Goal: Navigation & Orientation: Find specific page/section

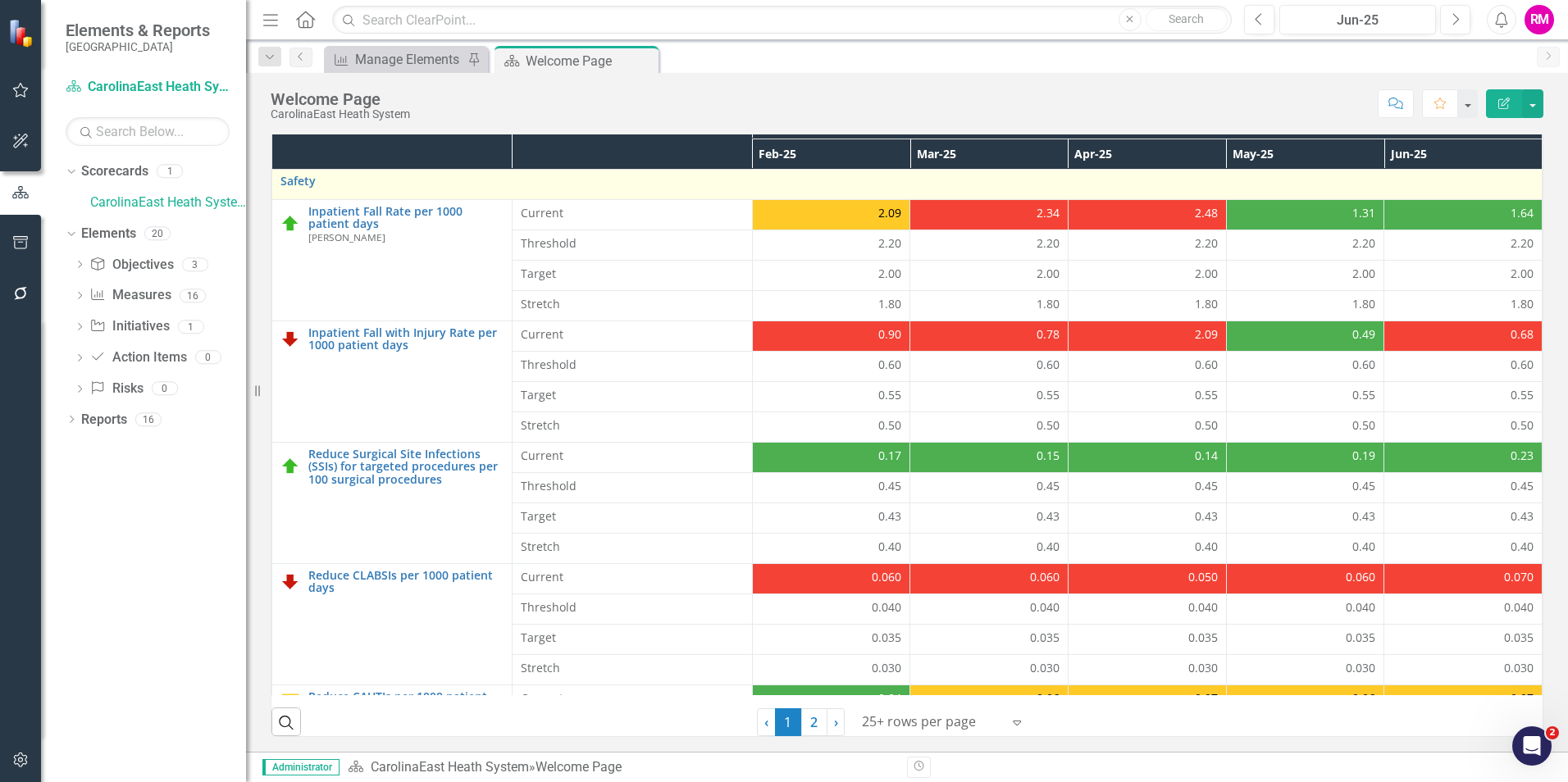
scroll to position [468, 0]
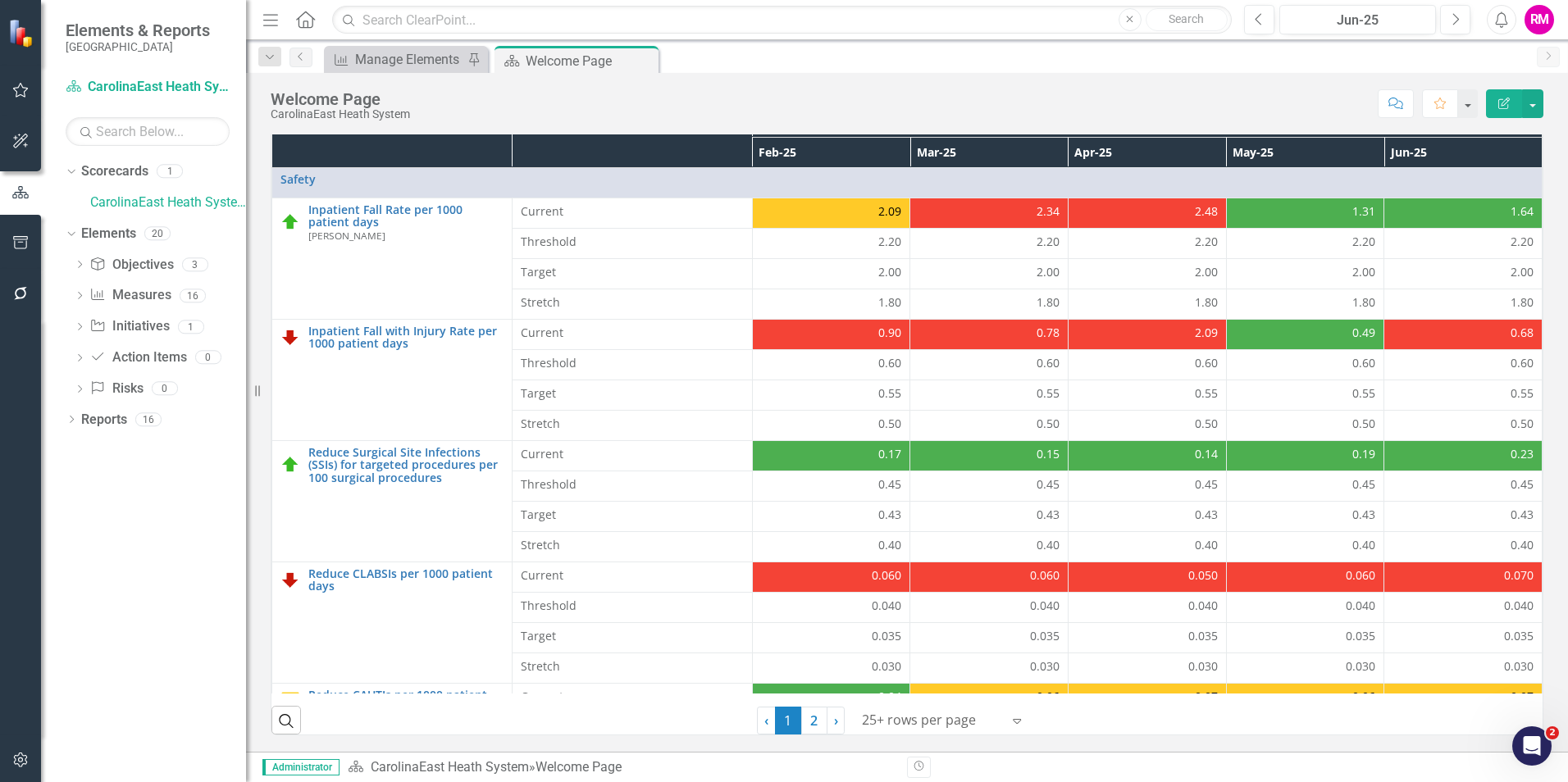
click at [268, 17] on icon "Menu" at bounding box center [270, 19] width 21 height 17
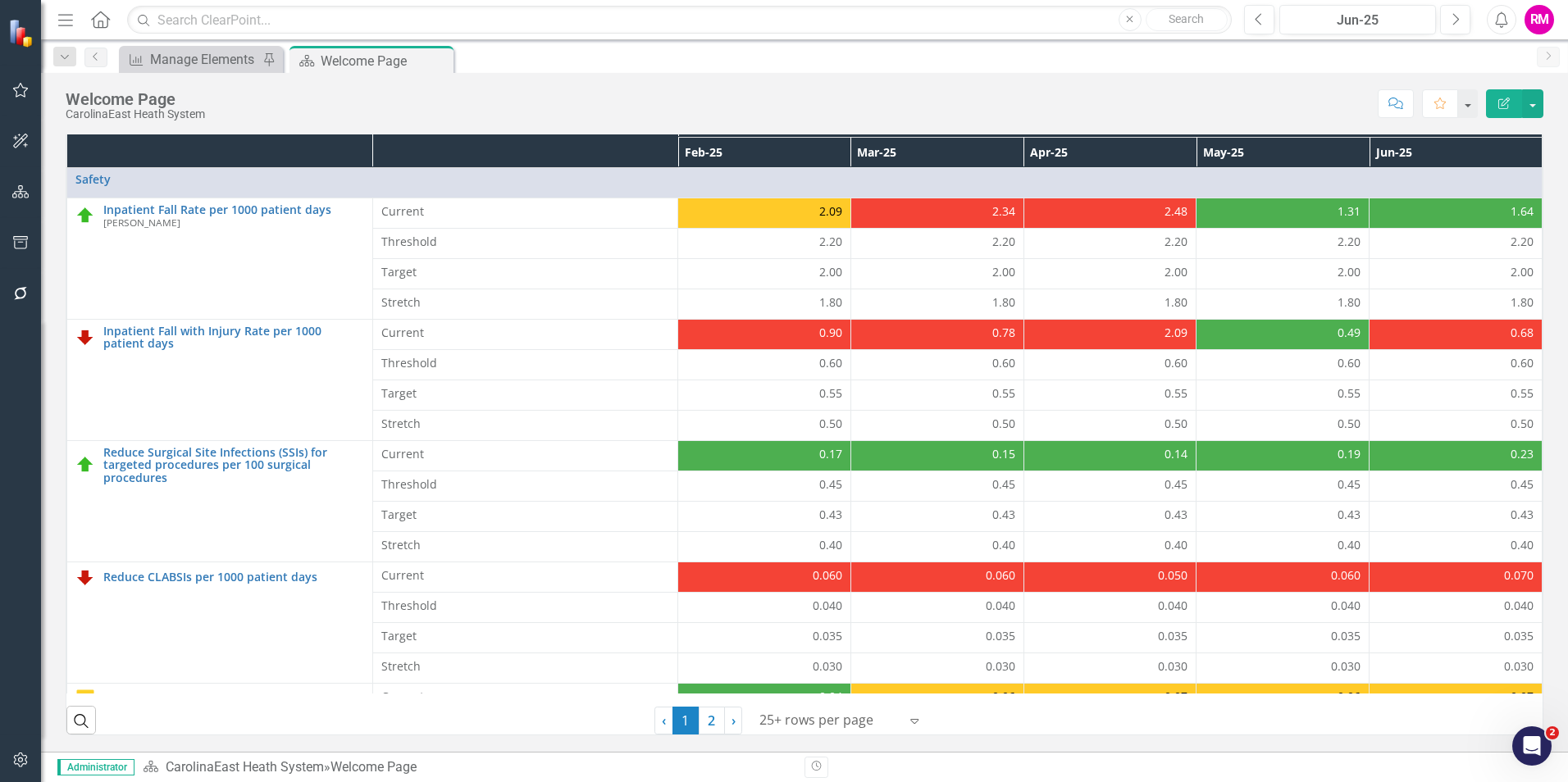
click at [67, 19] on icon "Menu" at bounding box center [65, 19] width 21 height 17
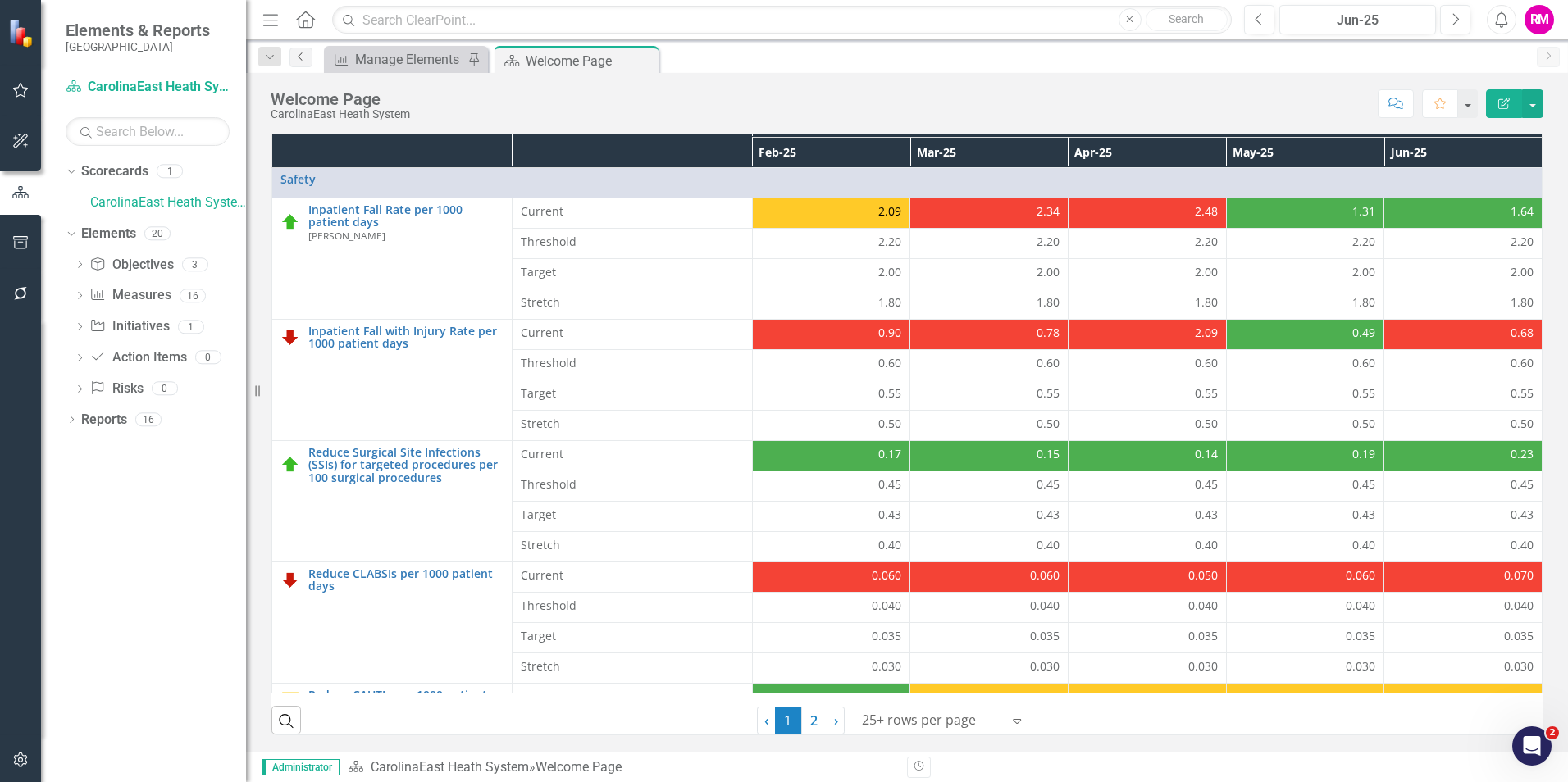
click at [300, 58] on icon "Previous" at bounding box center [301, 56] width 13 height 10
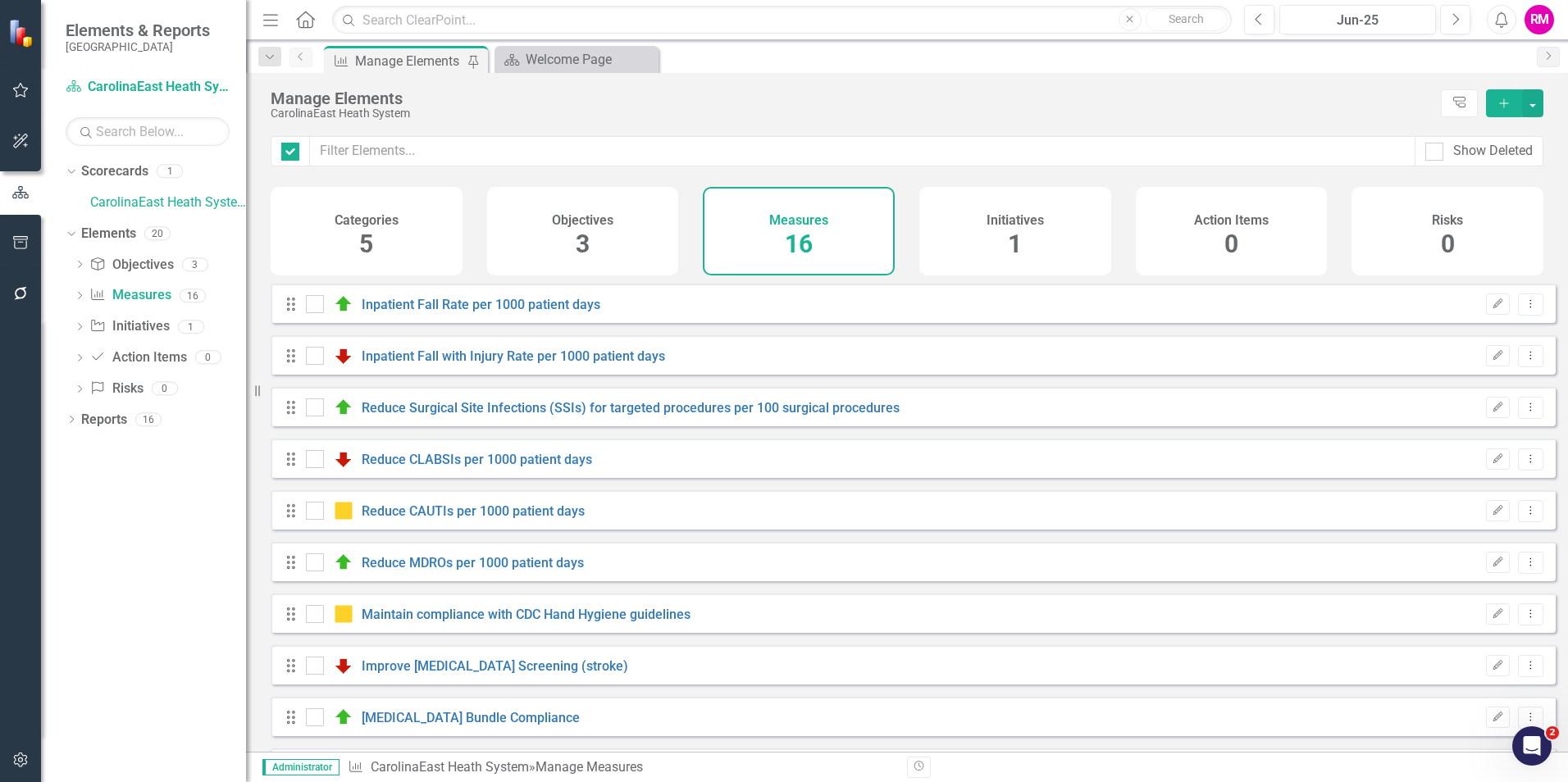
checkbox input "false"
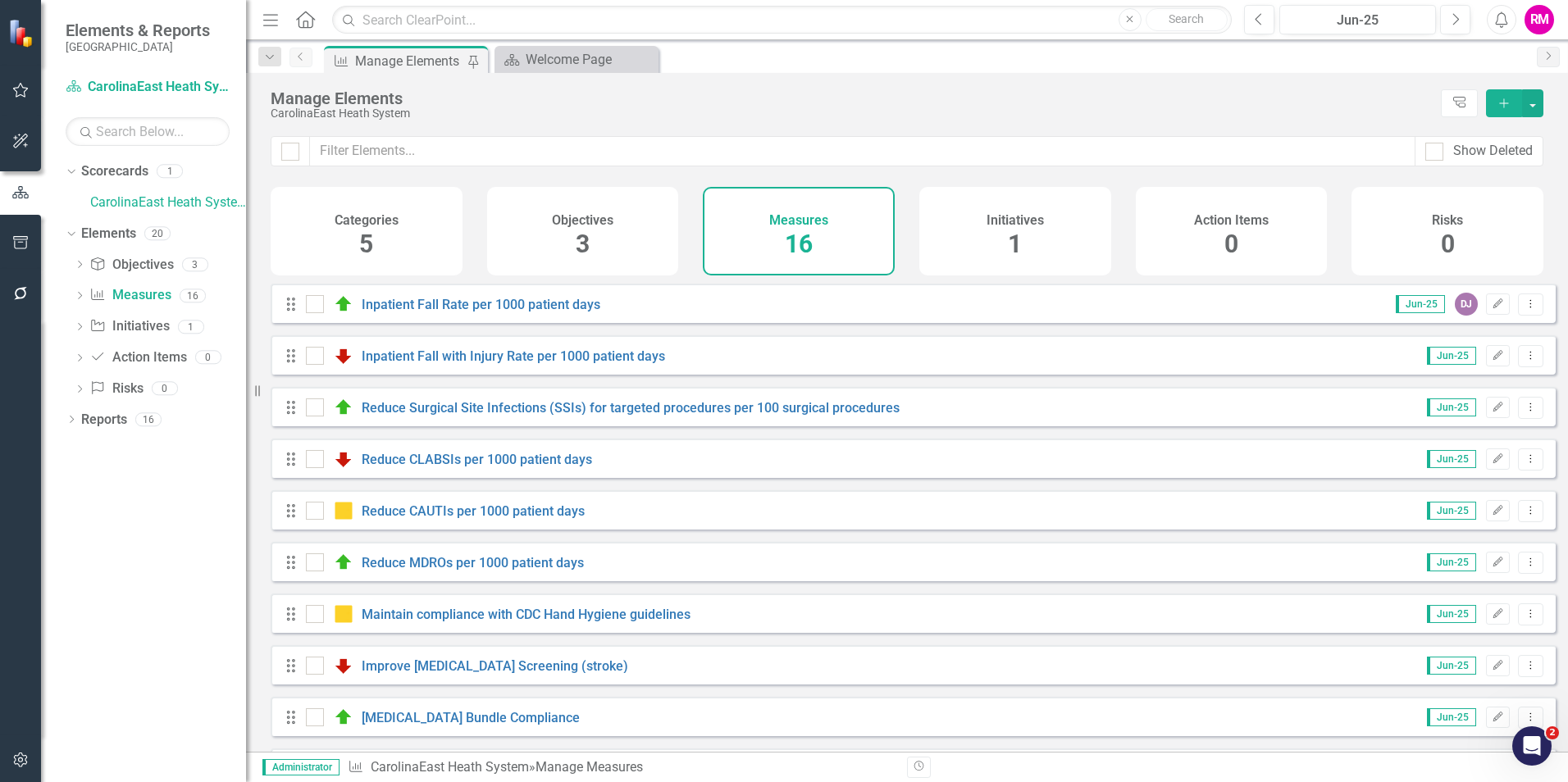
click at [300, 58] on icon "Previous" at bounding box center [301, 56] width 13 height 10
click at [557, 59] on div "Welcome Page" at bounding box center [580, 60] width 108 height 21
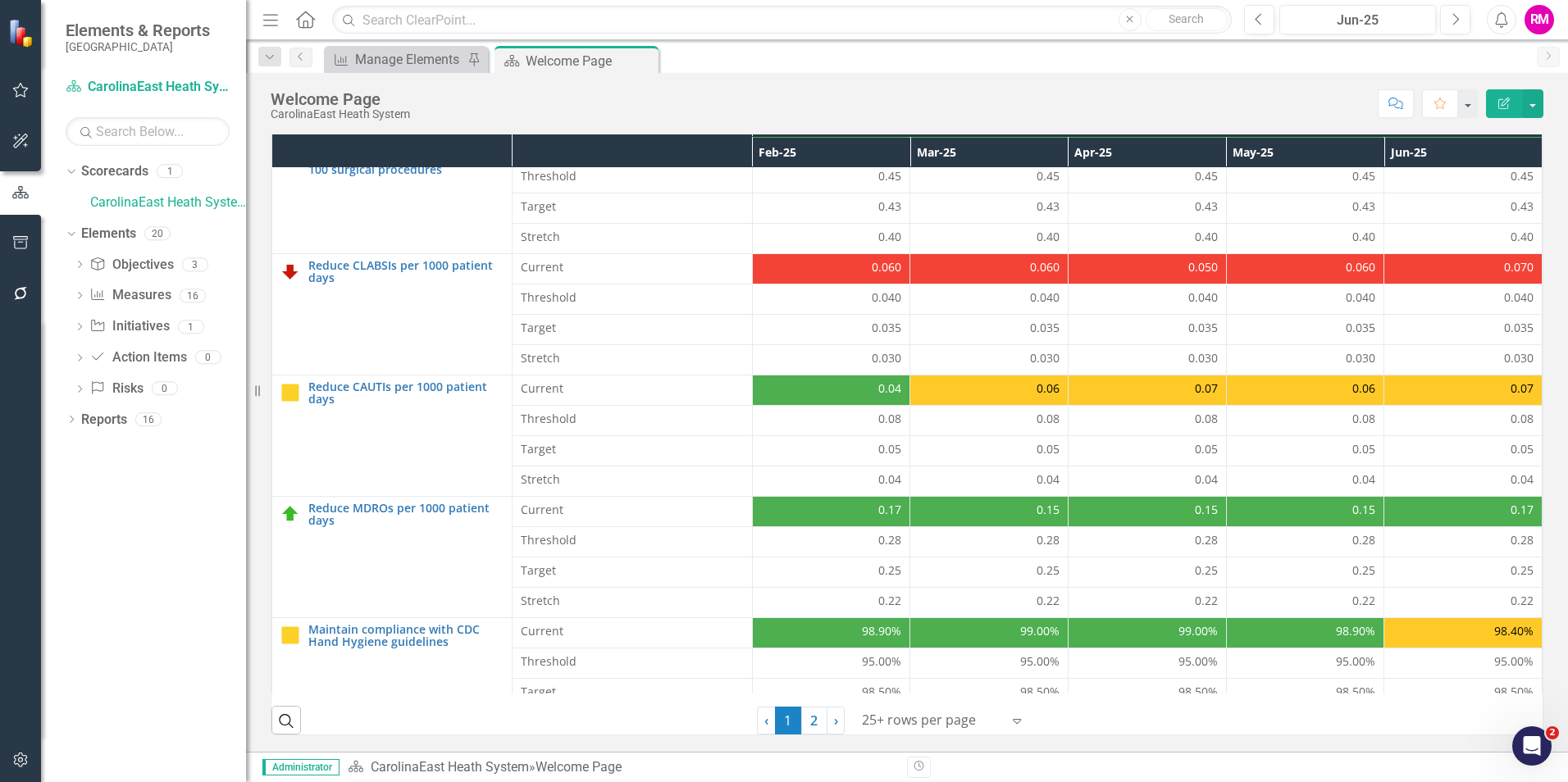
scroll to position [353, 0]
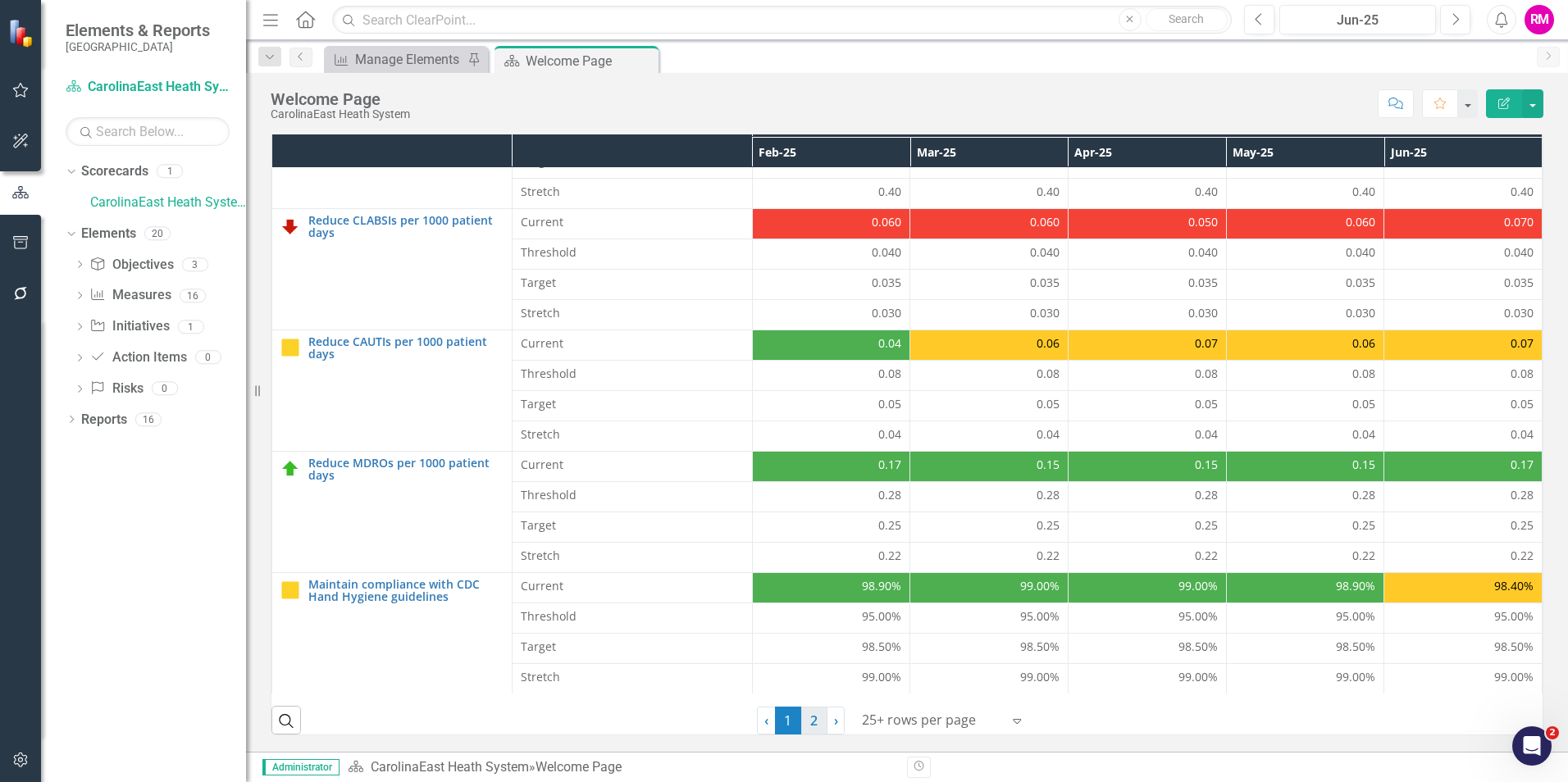
click at [806, 718] on link "2" at bounding box center [814, 720] width 26 height 28
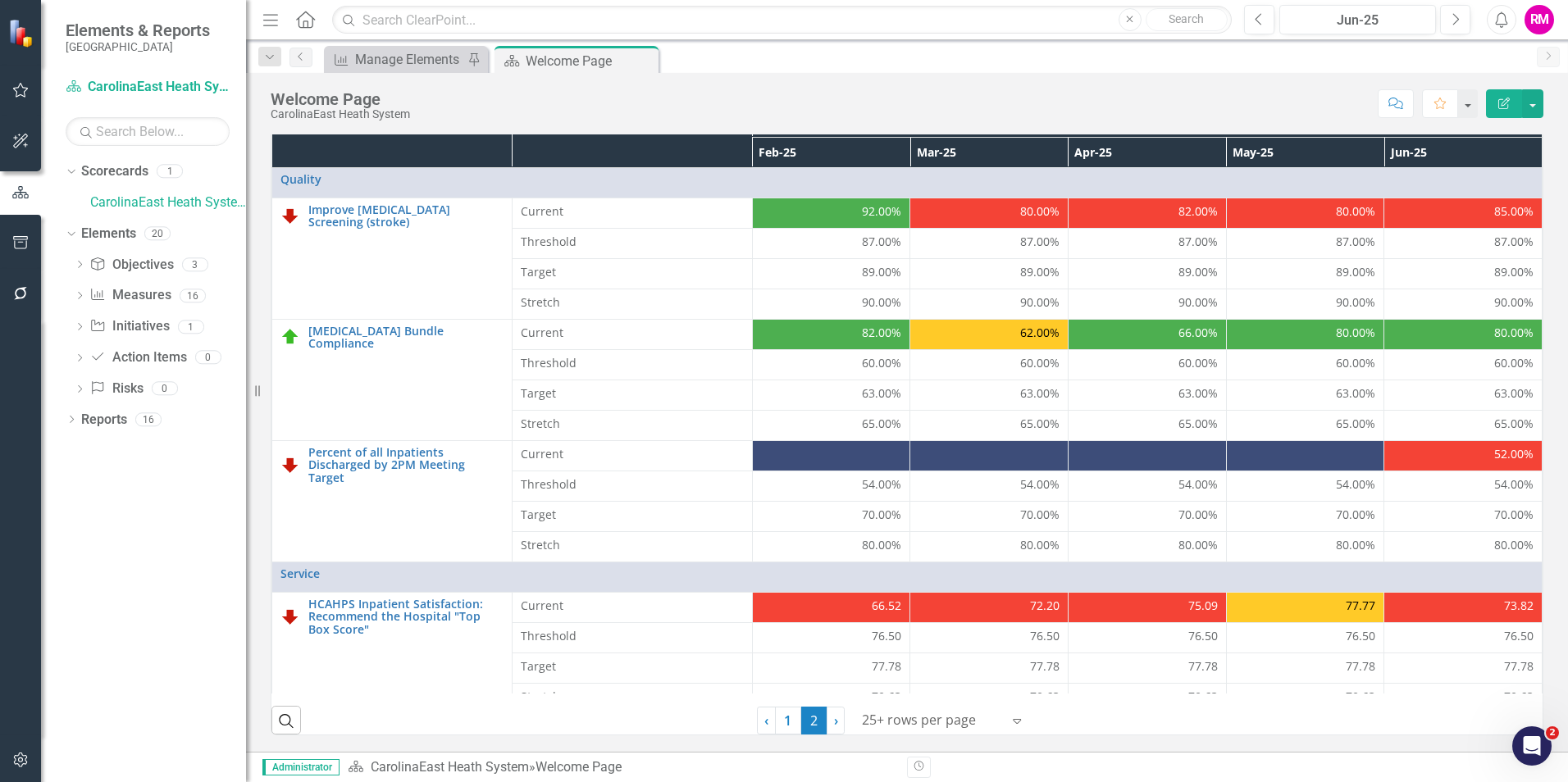
click at [916, 767] on icon "Revision History" at bounding box center [918, 766] width 12 height 10
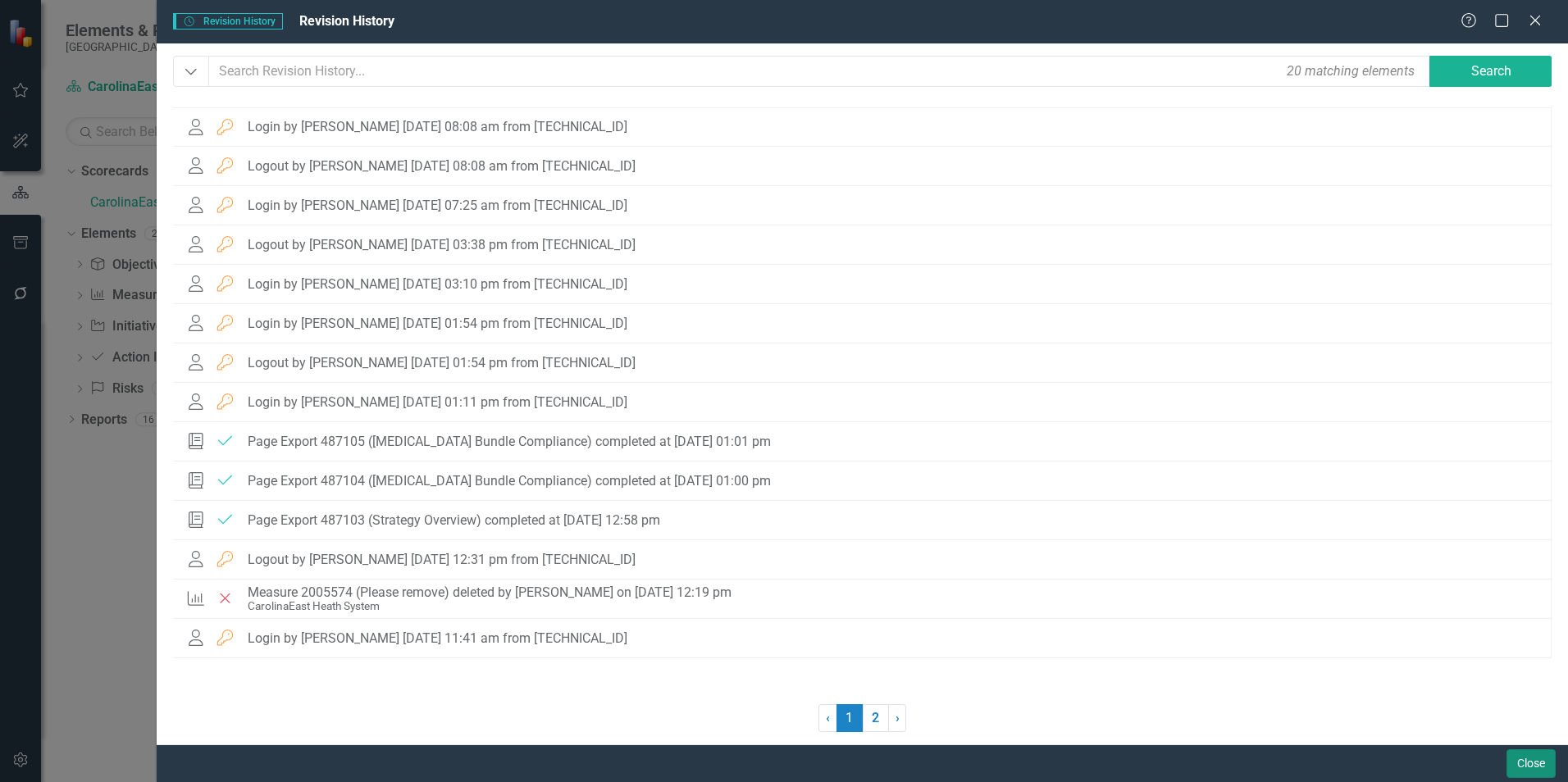
click at [1541, 760] on button "Close" at bounding box center [1531, 763] width 49 height 29
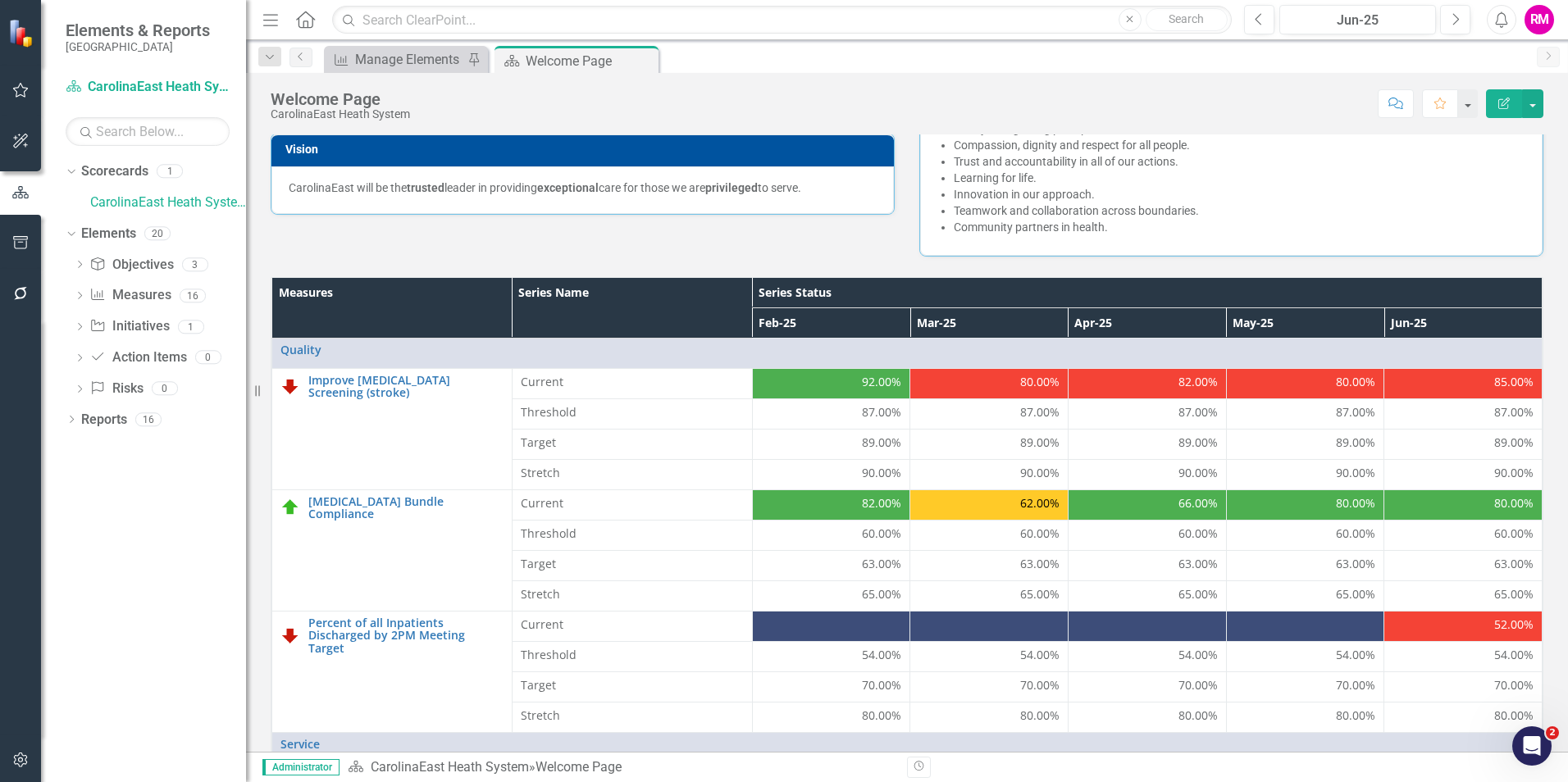
scroll to position [386, 0]
